Goal: Task Accomplishment & Management: Use online tool/utility

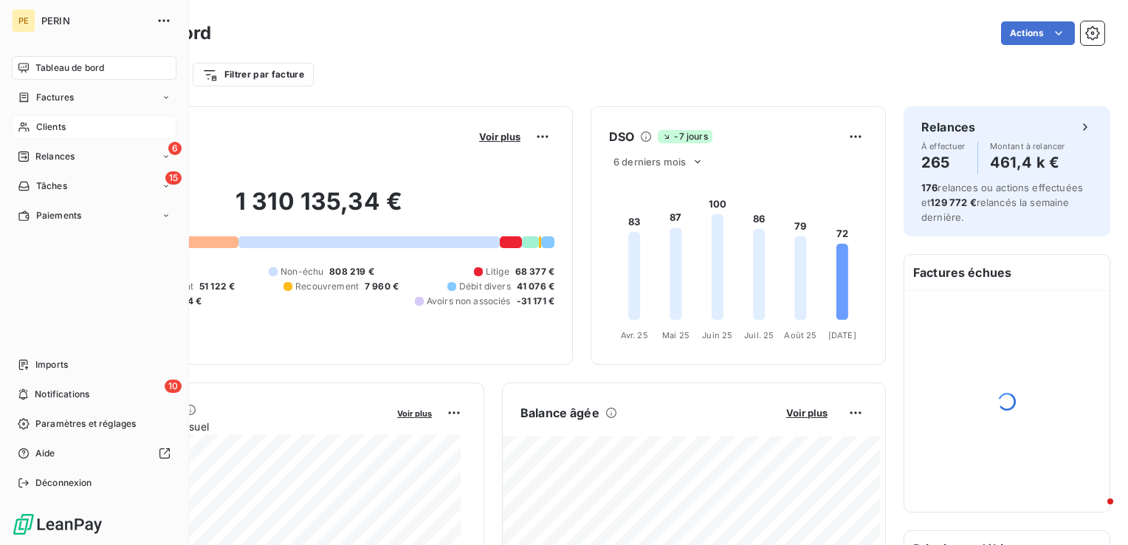
click at [52, 128] on span "Clients" at bounding box center [51, 126] width 30 height 13
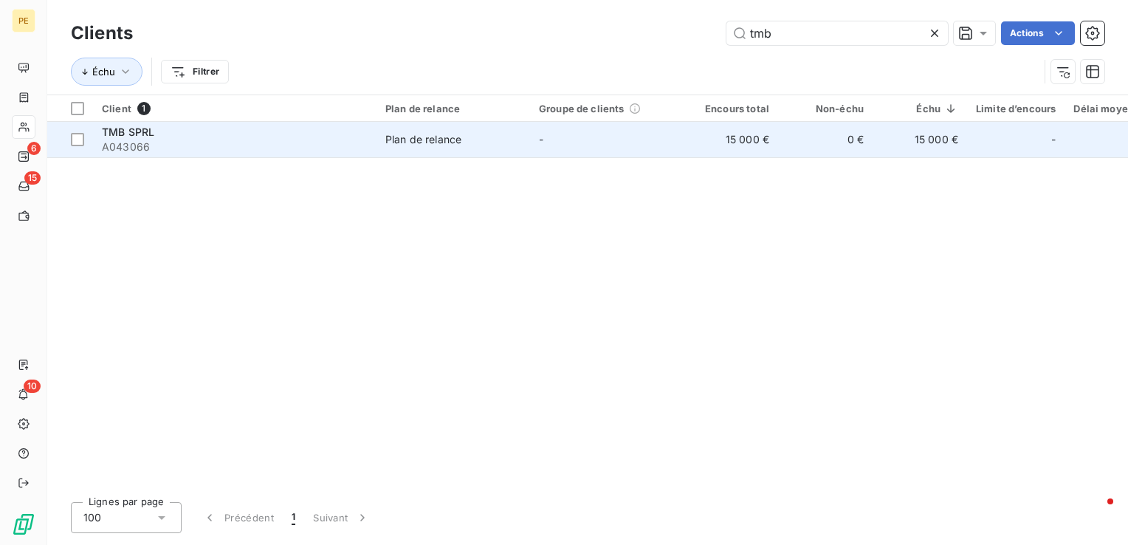
type input "tmb"
click at [413, 145] on div "Plan de relance" at bounding box center [423, 139] width 76 height 15
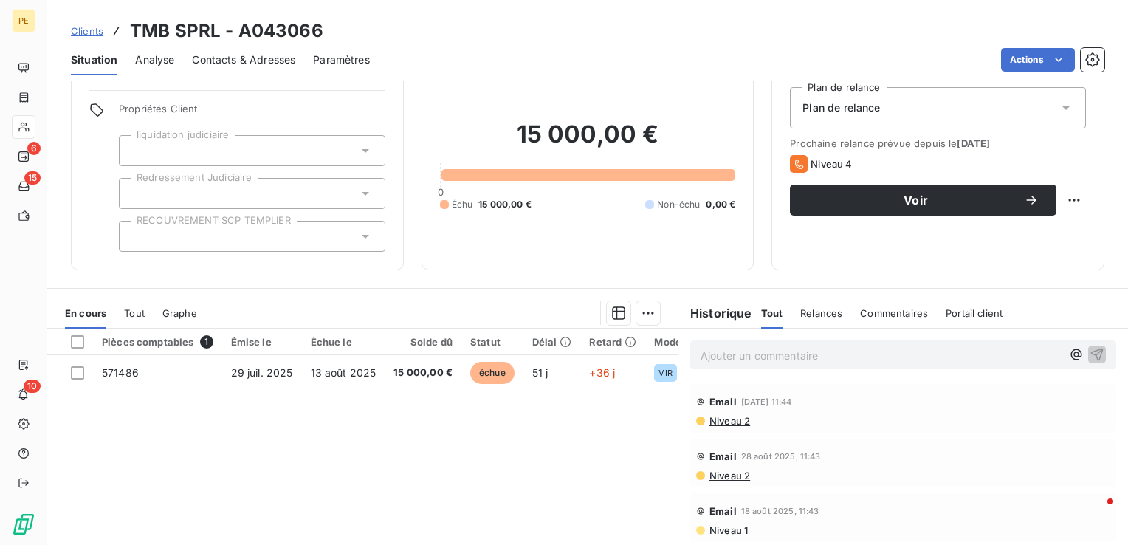
scroll to position [74, 0]
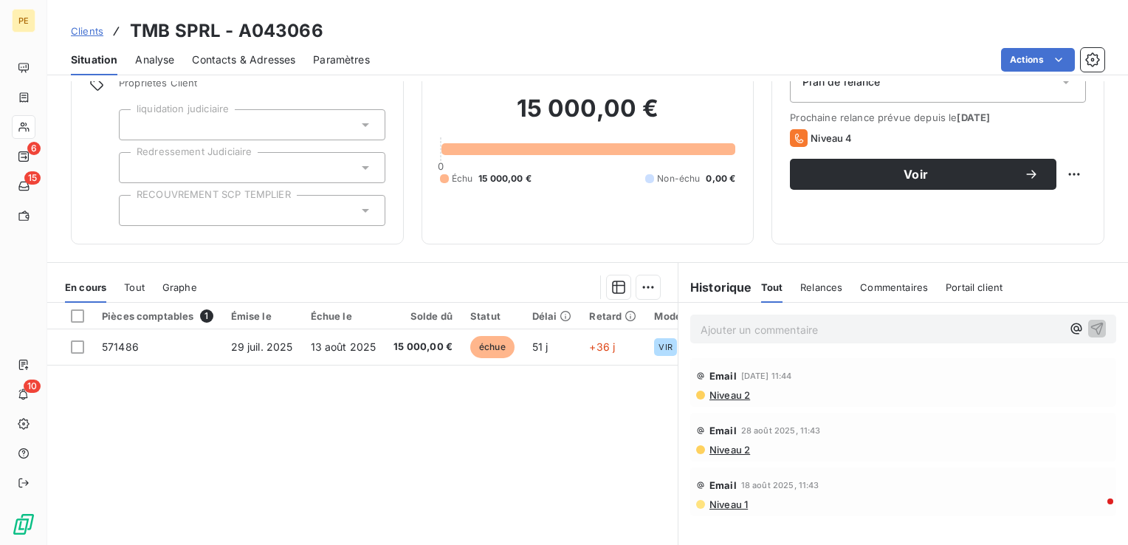
click at [781, 319] on div "Ajouter un commentaire ﻿" at bounding box center [880, 329] width 361 height 20
click at [782, 333] on p "Ajouter un commentaire ﻿" at bounding box center [880, 329] width 361 height 18
click at [1089, 328] on icon "button" at bounding box center [1096, 327] width 15 height 15
